Goal: Find specific page/section: Find specific page/section

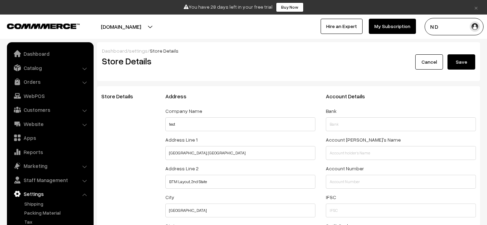
select select "99"
click at [34, 71] on link "Catalog" at bounding box center [50, 68] width 82 height 12
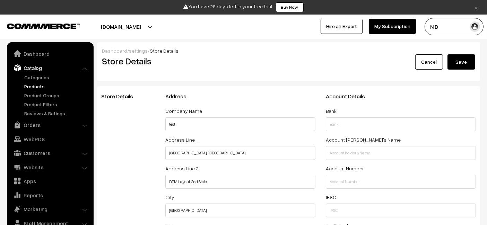
click at [33, 85] on link "Products" at bounding box center [57, 86] width 69 height 7
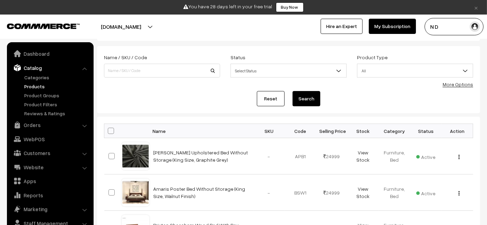
scroll to position [35, 0]
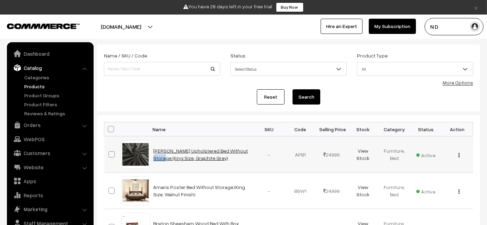
drag, startPoint x: 151, startPoint y: 150, endPoint x: 169, endPoint y: 150, distance: 17.7
click at [169, 150] on td "[PERSON_NAME] Upholstered Bed Without Storage (King Size, Graphite Grey)" at bounding box center [201, 155] width 104 height 36
copy link "[PERSON_NAME]"
click at [42, 86] on link "Products" at bounding box center [57, 86] width 69 height 7
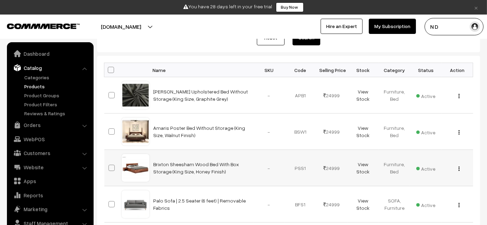
scroll to position [100, 0]
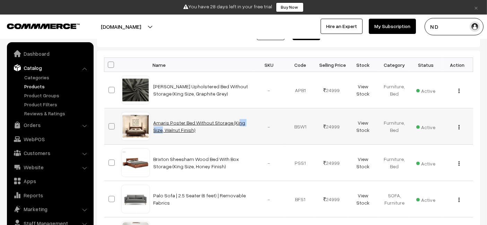
drag, startPoint x: 152, startPoint y: 121, endPoint x: 168, endPoint y: 122, distance: 16.3
click at [168, 122] on td "Amaris Poster Bed Without Storage (King Size, Walnut Finish)" at bounding box center [201, 126] width 104 height 36
copy link "Amaris"
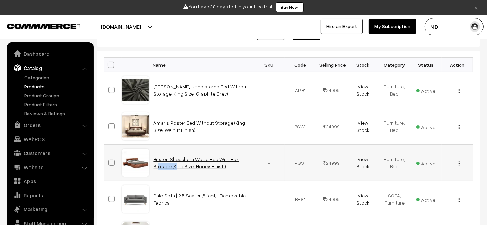
drag, startPoint x: 152, startPoint y: 159, endPoint x: 168, endPoint y: 158, distance: 16.3
click at [168, 158] on td "Brixton Sheesham Wood Bed With Box Storage (King Size, Honey Finish)" at bounding box center [201, 163] width 104 height 36
copy link "Brixton"
